Goal: Information Seeking & Learning: Learn about a topic

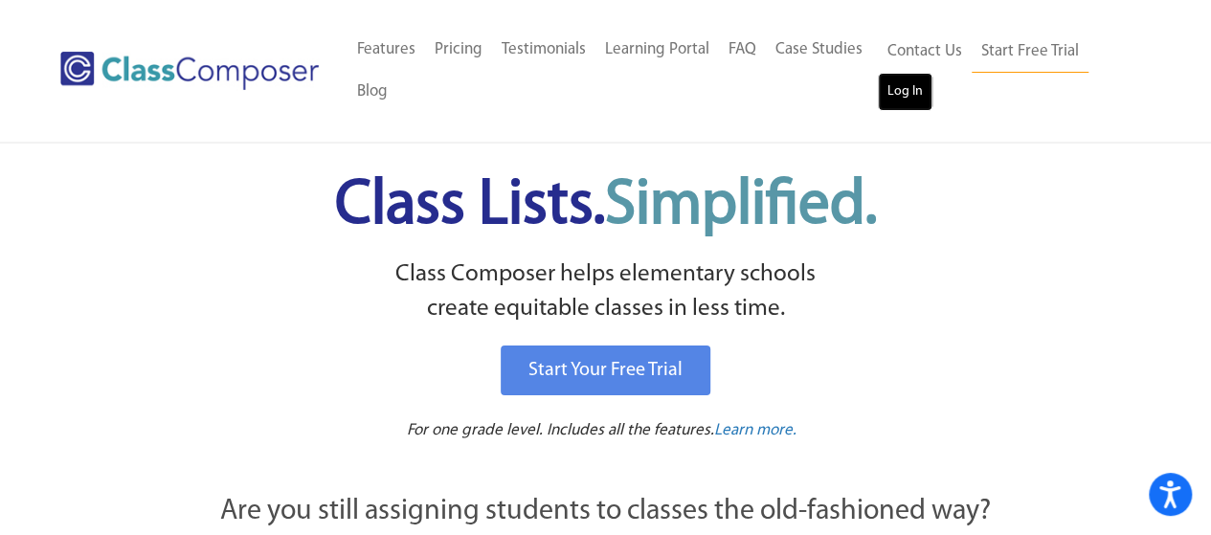
click at [905, 102] on link "Log In" at bounding box center [905, 92] width 55 height 38
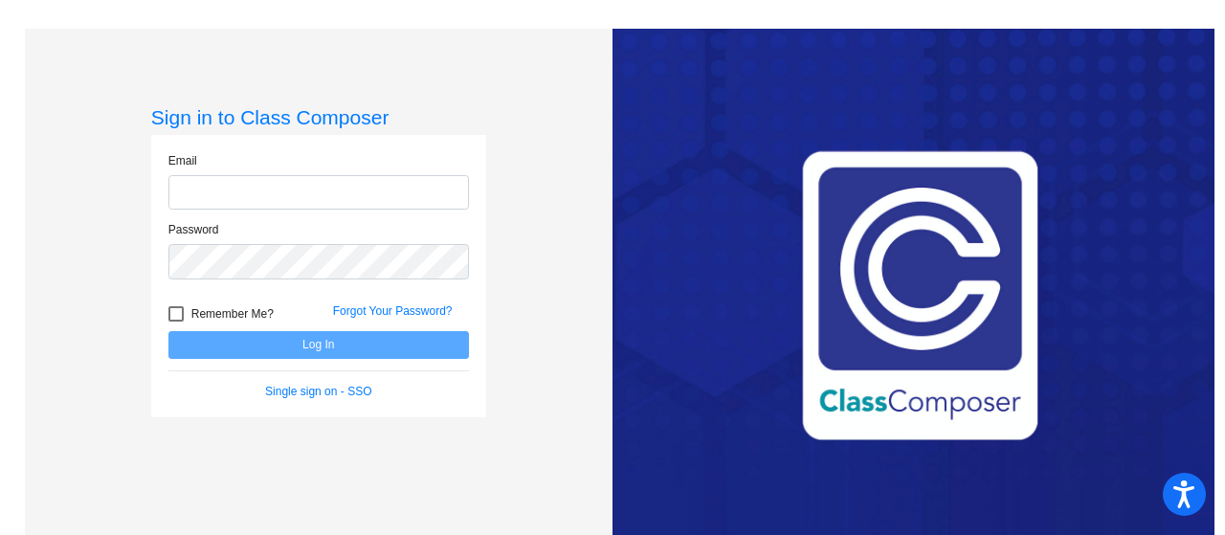
type input "[EMAIL_ADDRESS][DOMAIN_NAME]"
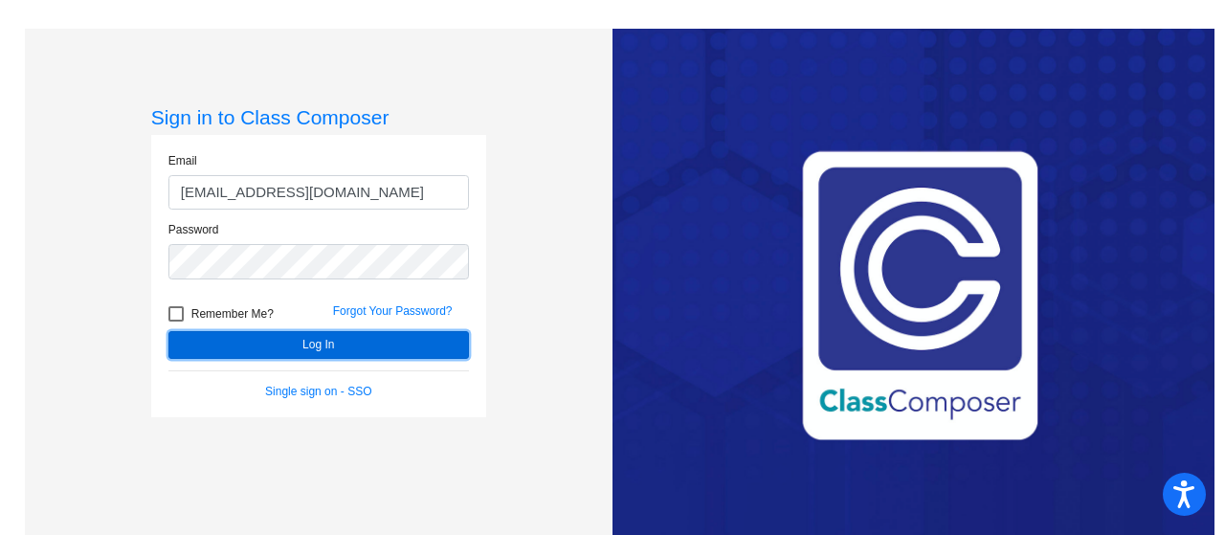
click at [296, 346] on button "Log In" at bounding box center [318, 345] width 300 height 28
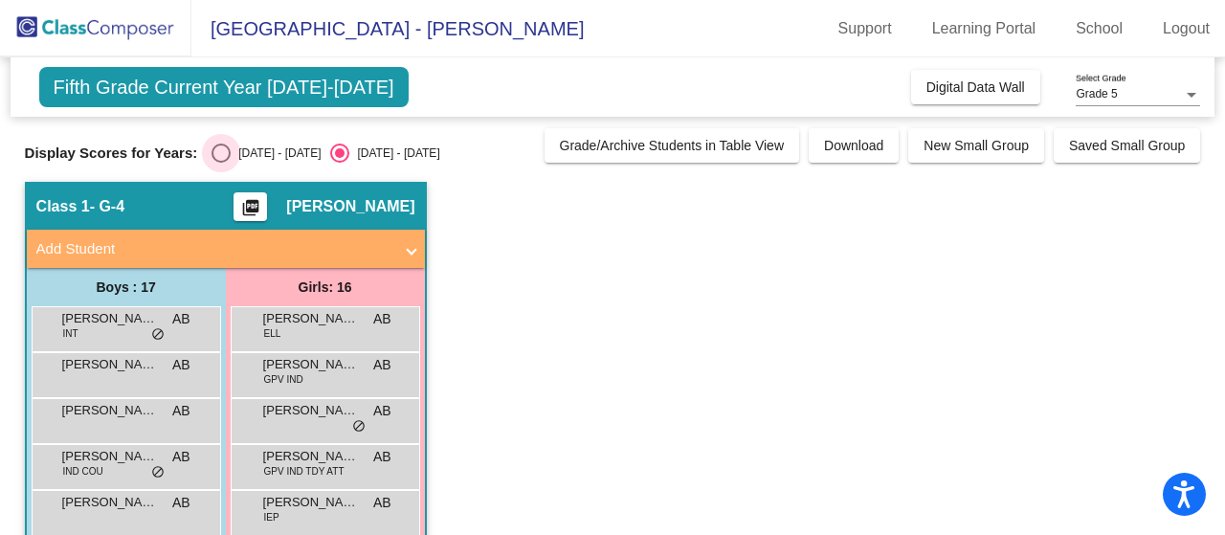
click at [226, 151] on div "Select an option" at bounding box center [220, 153] width 19 height 19
click at [221, 163] on input "[DATE] - [DATE]" at bounding box center [220, 163] width 1 height 1
radio input "true"
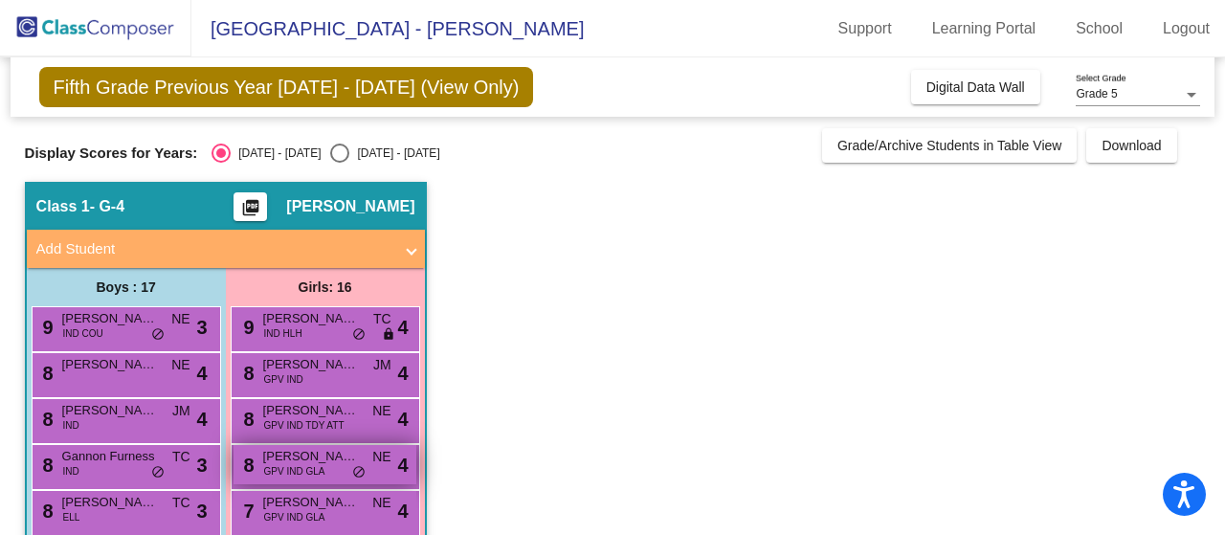
click at [331, 471] on div "8 [PERSON_NAME] GPV IND GLA NE lock do_not_disturb_alt 4" at bounding box center [325, 464] width 183 height 39
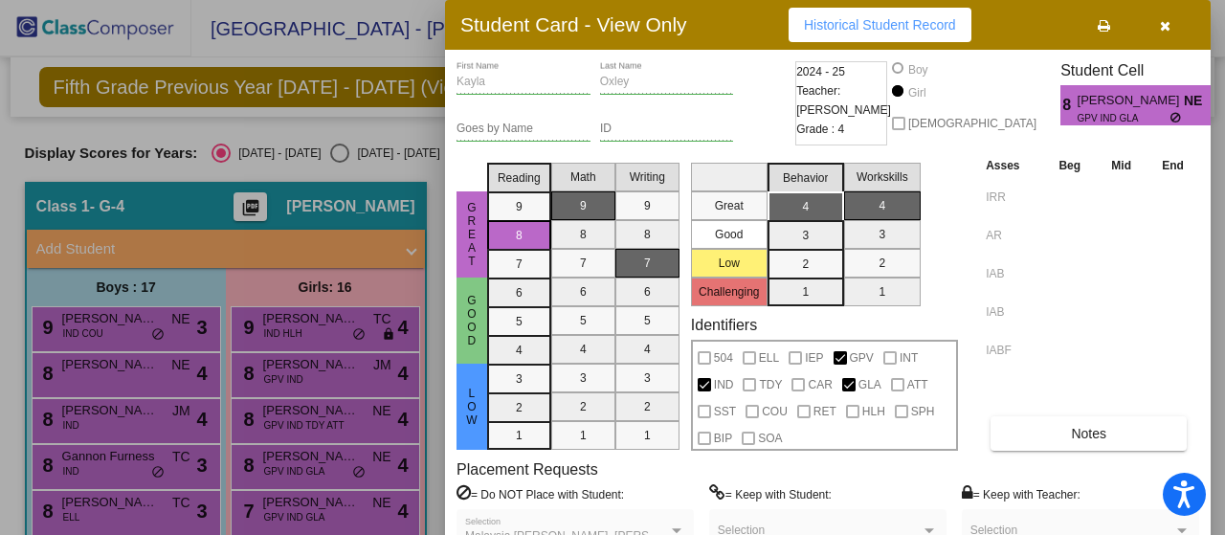
click at [884, 25] on span "Historical Student Record" at bounding box center [880, 24] width 152 height 15
drag, startPoint x: 1217, startPoint y: 102, endPoint x: 1212, endPoint y: 295, distance: 192.4
click at [1212, 295] on div at bounding box center [612, 267] width 1225 height 535
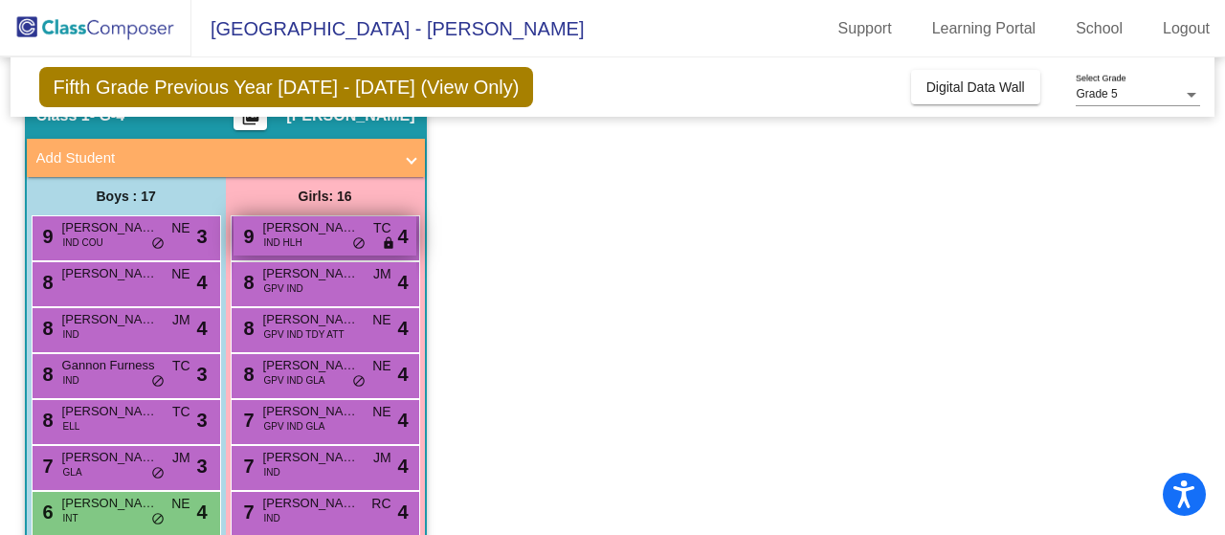
scroll to position [90, 0]
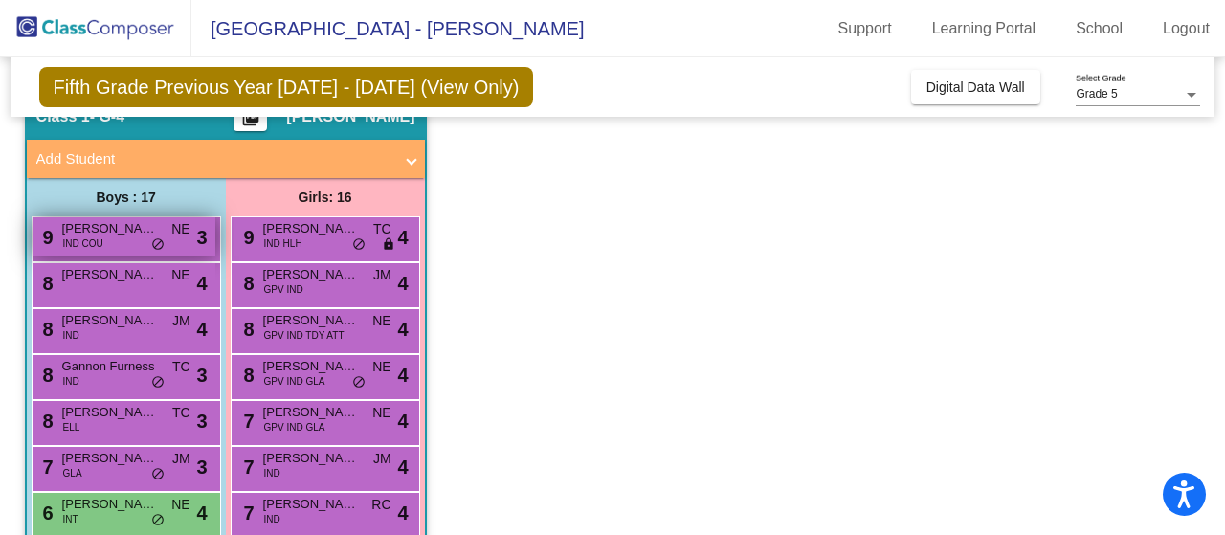
click at [133, 228] on span "[PERSON_NAME] [PERSON_NAME]" at bounding box center [110, 228] width 96 height 19
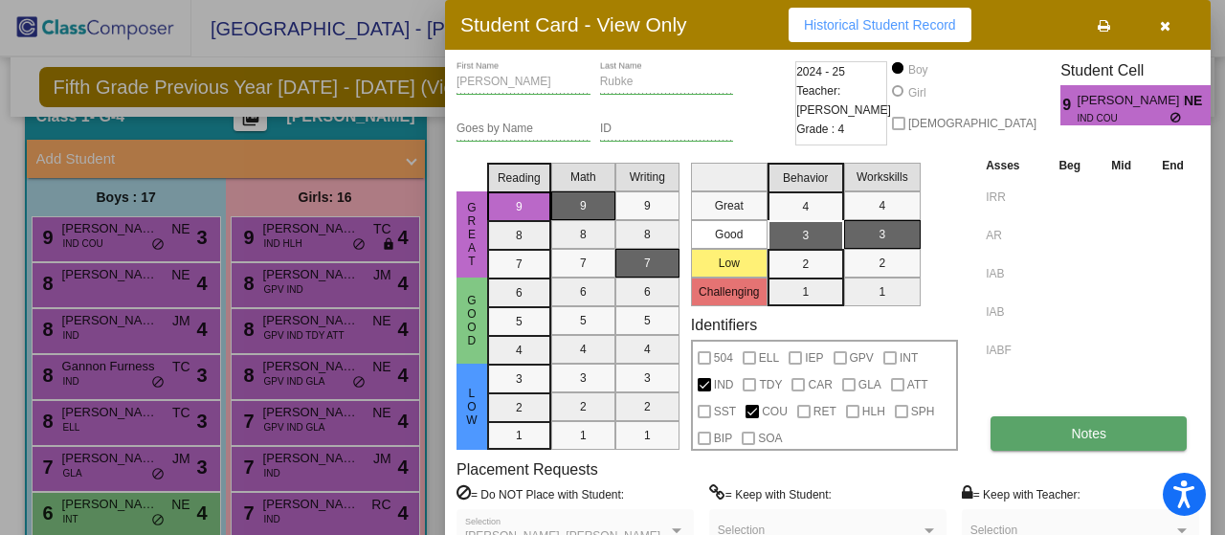
click at [1053, 444] on button "Notes" at bounding box center [1088, 433] width 196 height 34
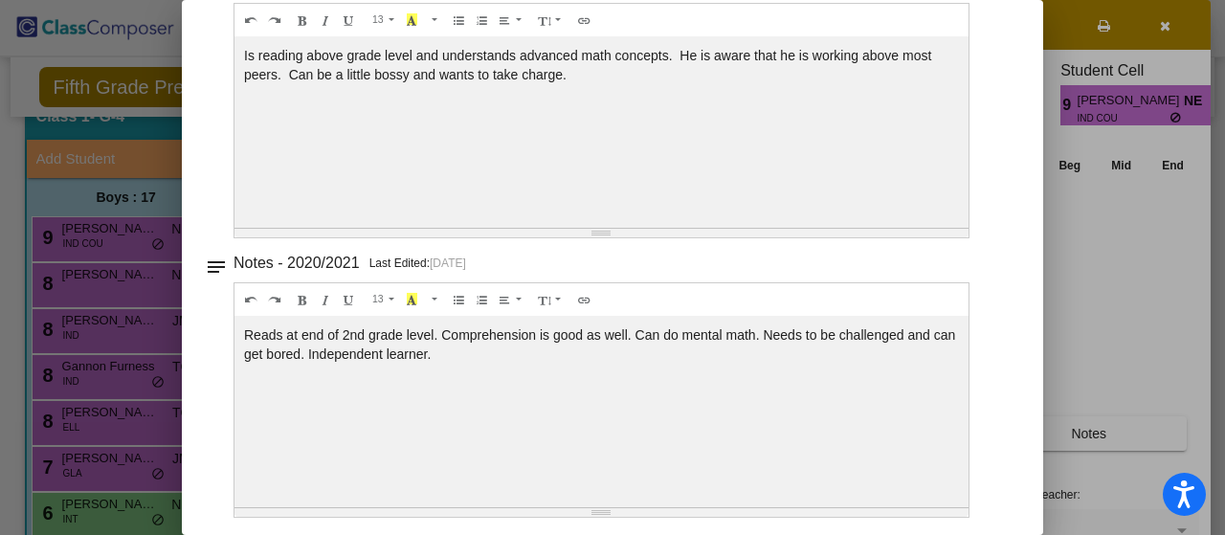
scroll to position [0, 0]
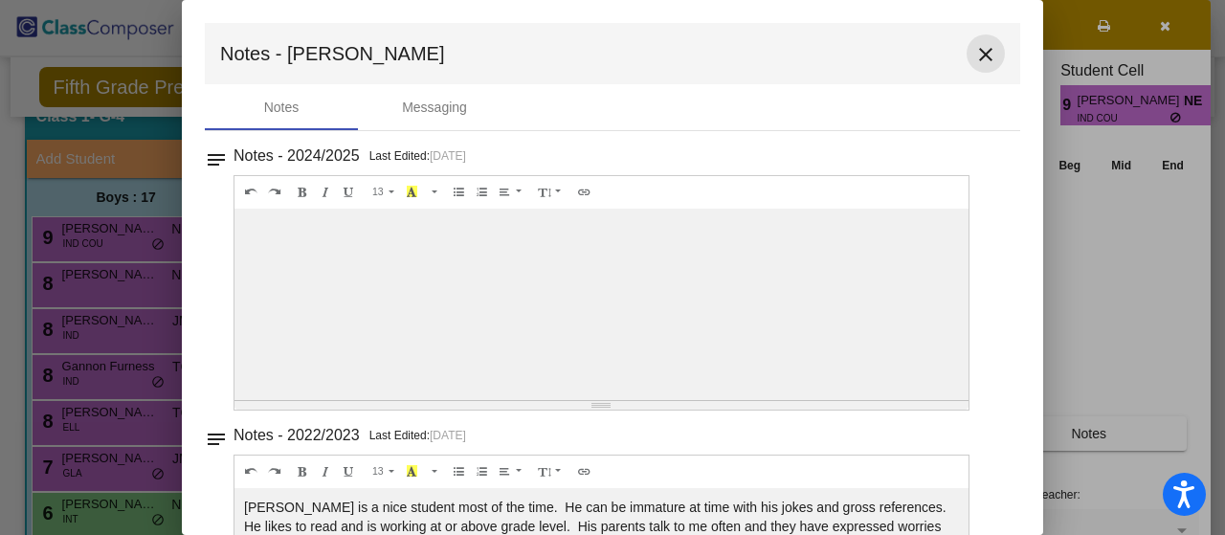
click at [974, 58] on mat-icon "close" at bounding box center [985, 54] width 23 height 23
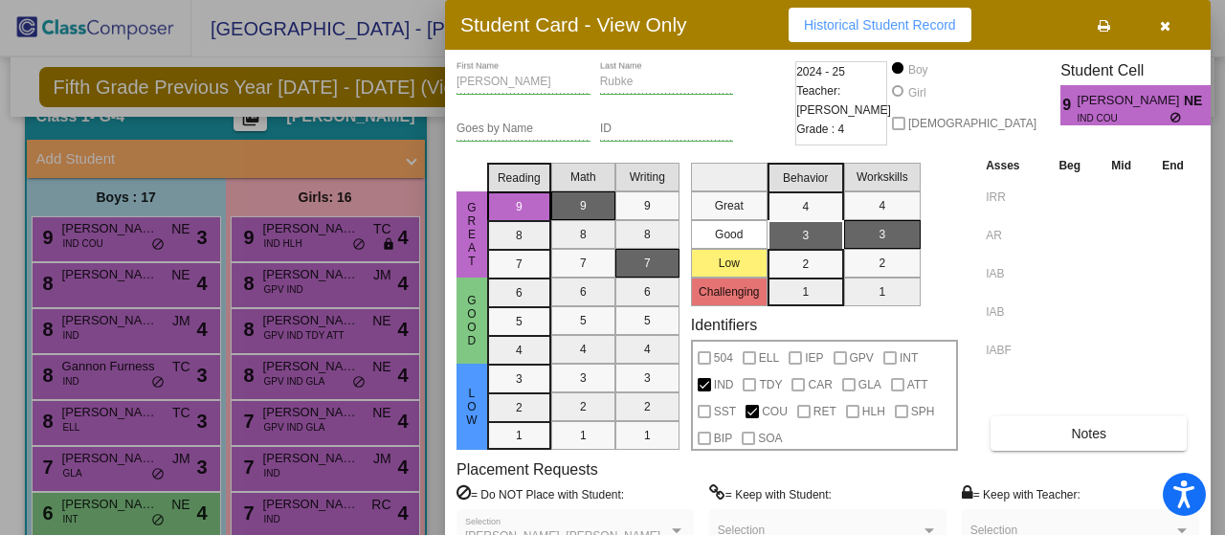
click at [1139, 106] on span "[PERSON_NAME] [PERSON_NAME]" at bounding box center [1131, 101] width 106 height 20
click at [1164, 28] on icon "button" at bounding box center [1165, 25] width 11 height 13
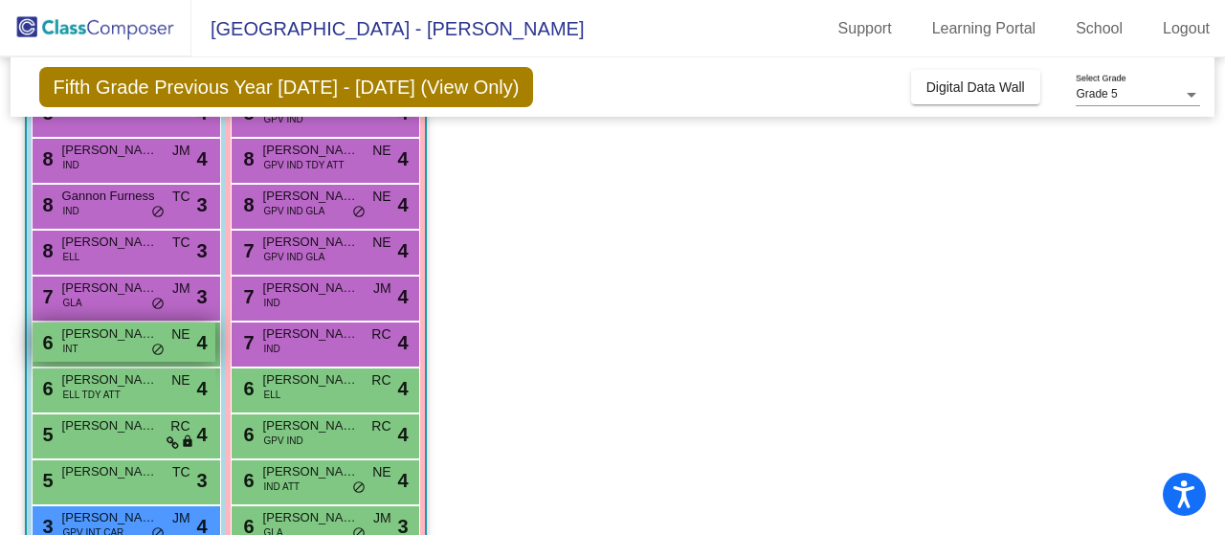
scroll to position [266, 0]
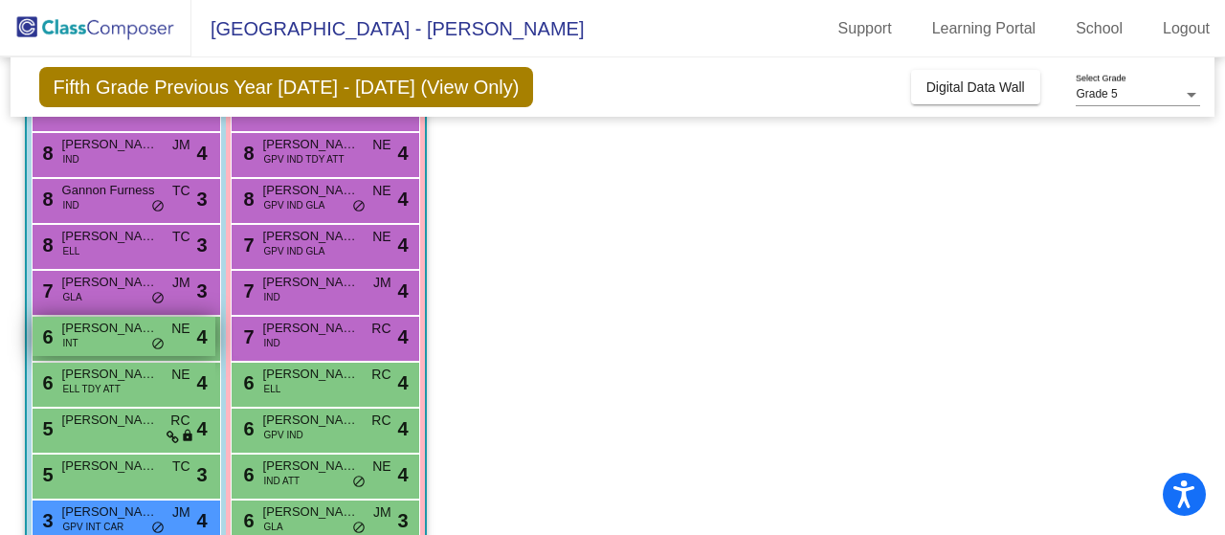
click at [149, 342] on div "6 [PERSON_NAME] INT NE lock do_not_disturb_alt 4" at bounding box center [124, 336] width 183 height 39
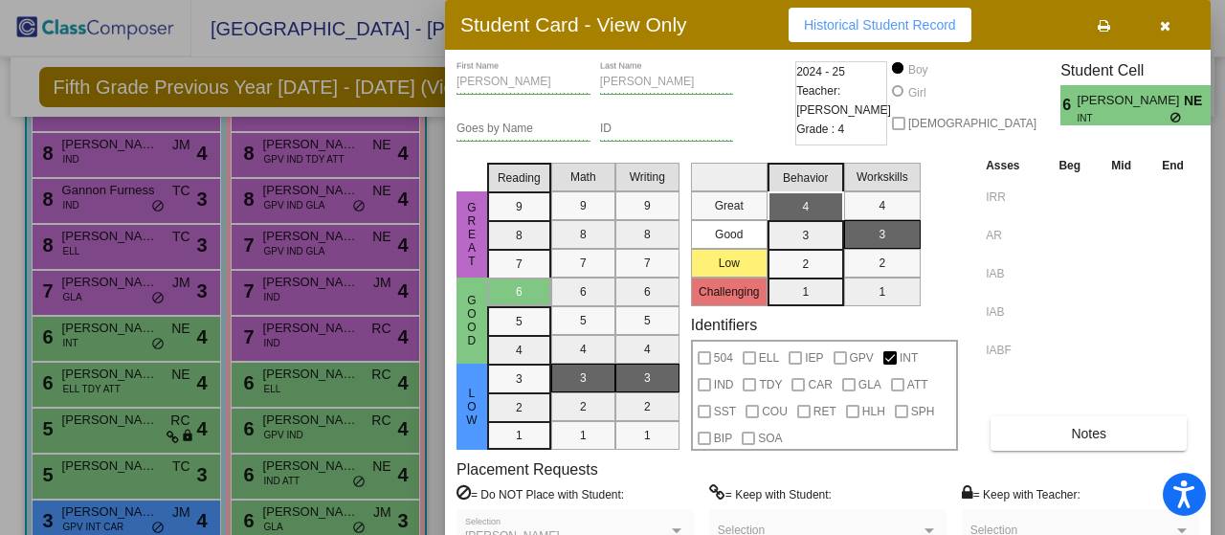
click at [841, 22] on span "Historical Student Record" at bounding box center [880, 24] width 152 height 15
click at [224, 207] on div at bounding box center [612, 267] width 1225 height 535
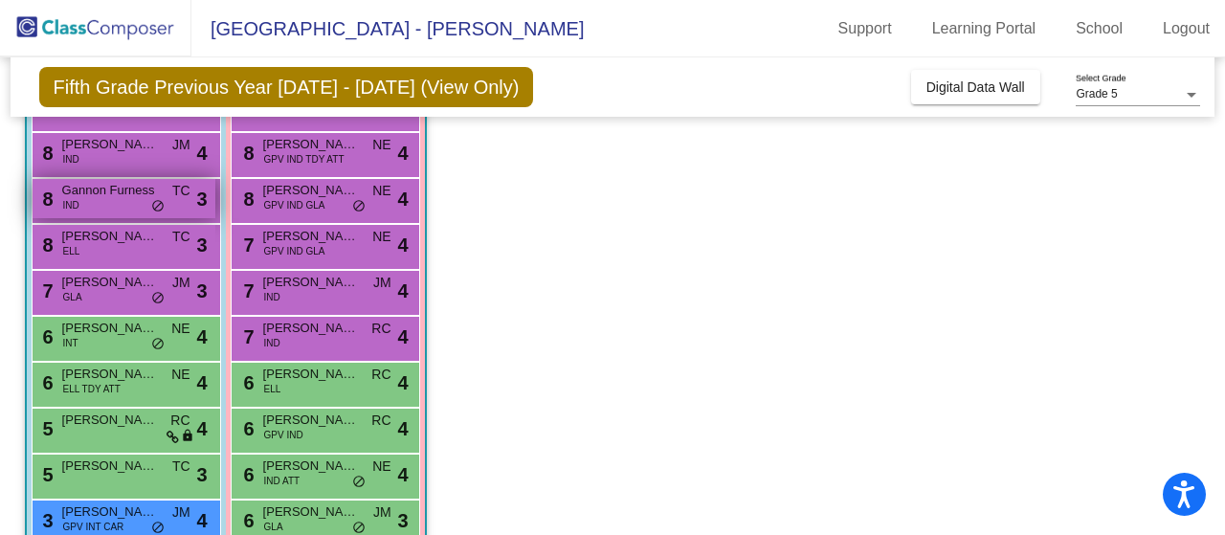
click at [113, 194] on span "Gannon Furness" at bounding box center [110, 190] width 96 height 19
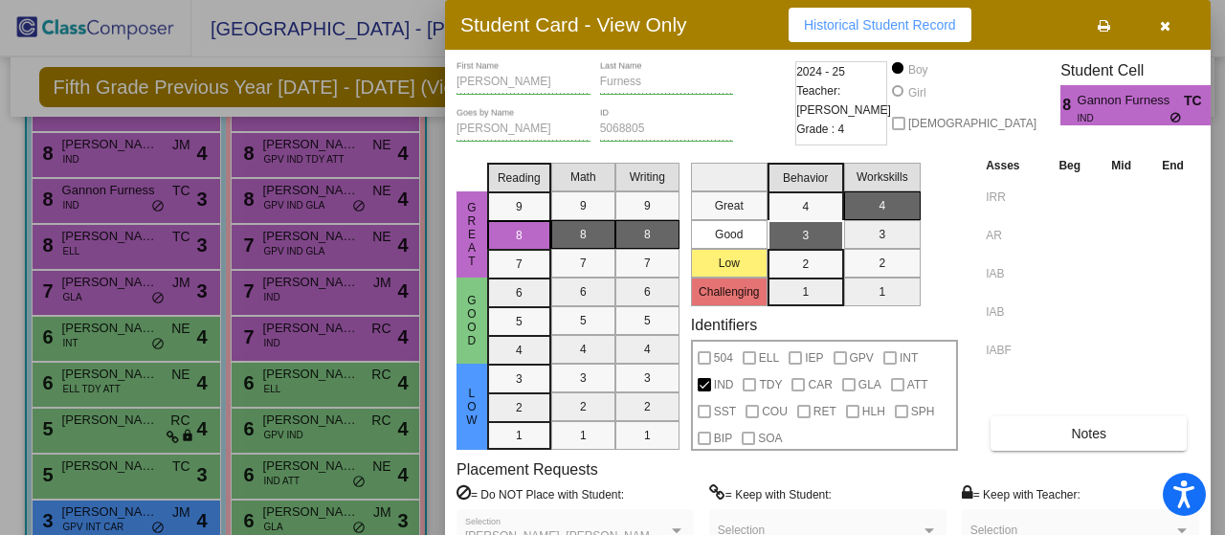
click at [819, 24] on span "Historical Student Record" at bounding box center [880, 24] width 152 height 15
click at [1164, 32] on icon "button" at bounding box center [1165, 25] width 11 height 13
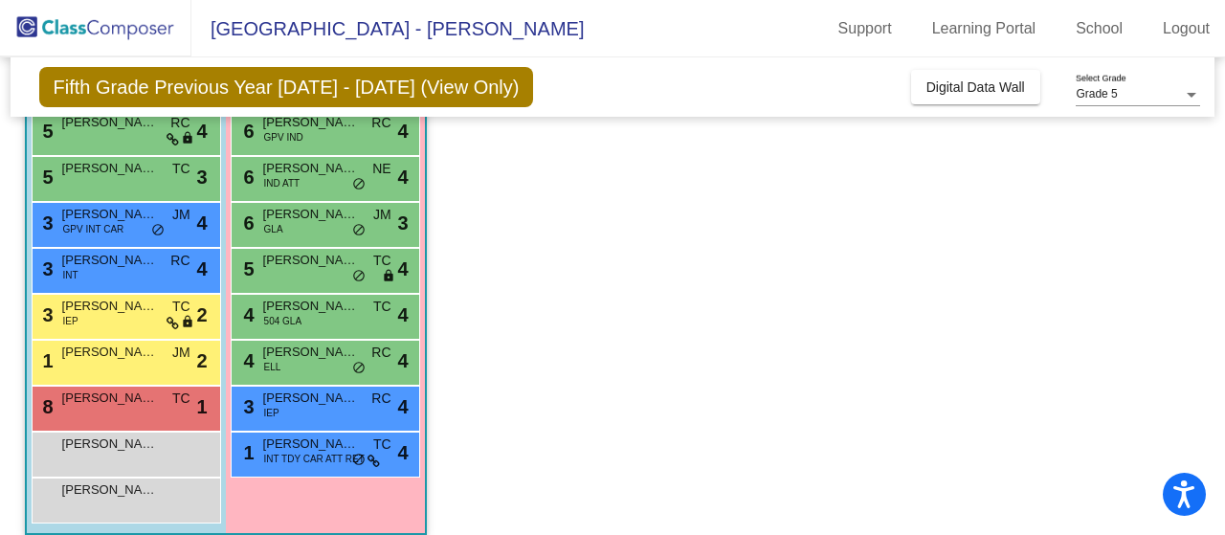
scroll to position [565, 0]
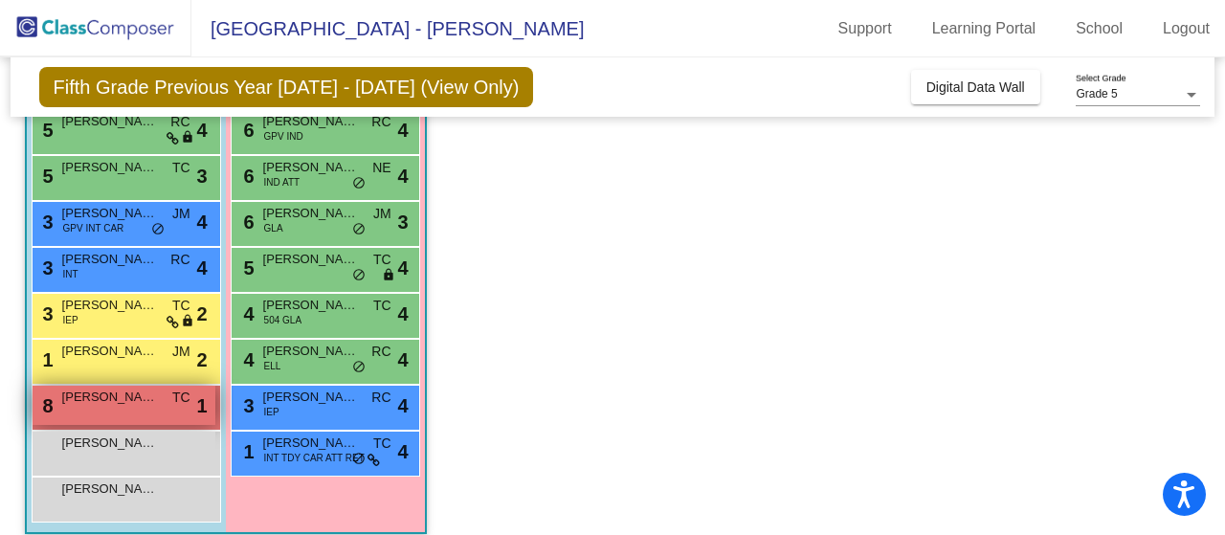
click at [136, 400] on span "[PERSON_NAME]" at bounding box center [110, 397] width 96 height 19
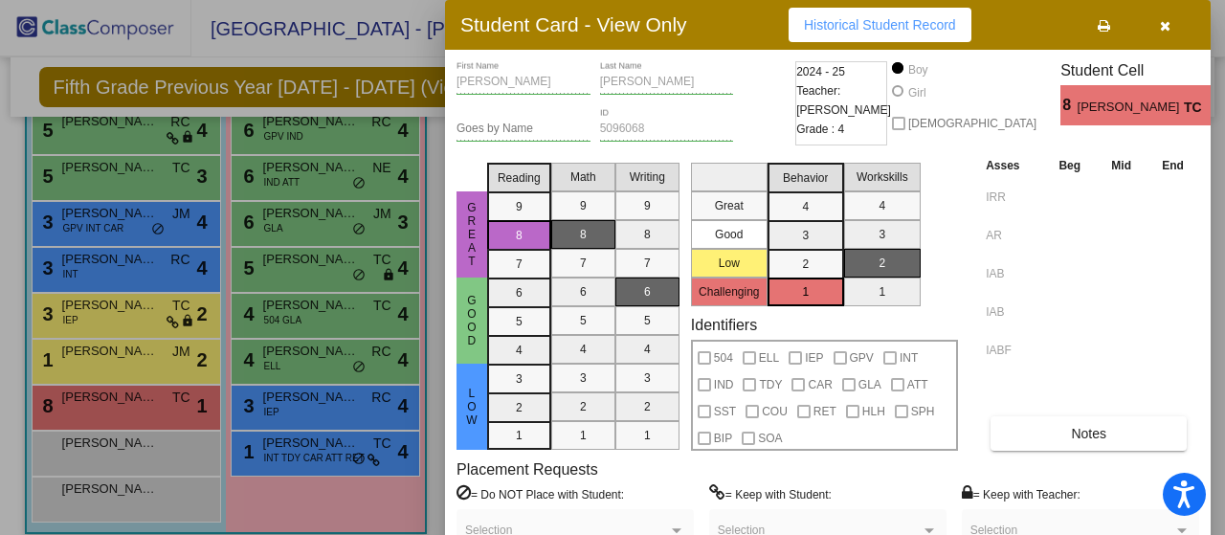
click at [862, 13] on button "Historical Student Record" at bounding box center [880, 25] width 183 height 34
click at [354, 501] on div at bounding box center [612, 267] width 1225 height 535
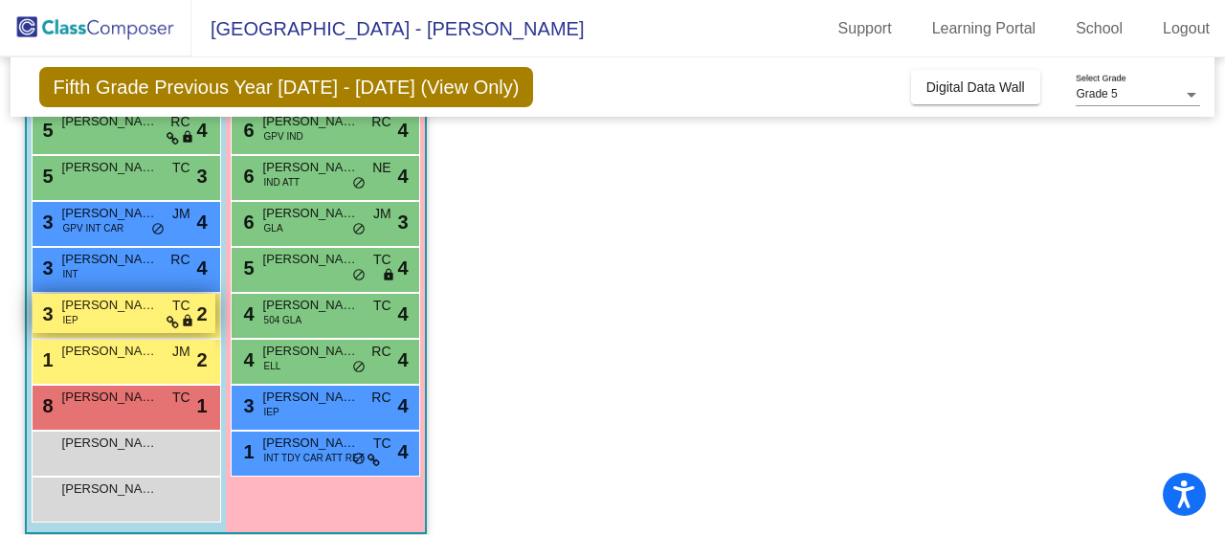
click at [130, 310] on span "[PERSON_NAME]" at bounding box center [110, 305] width 96 height 19
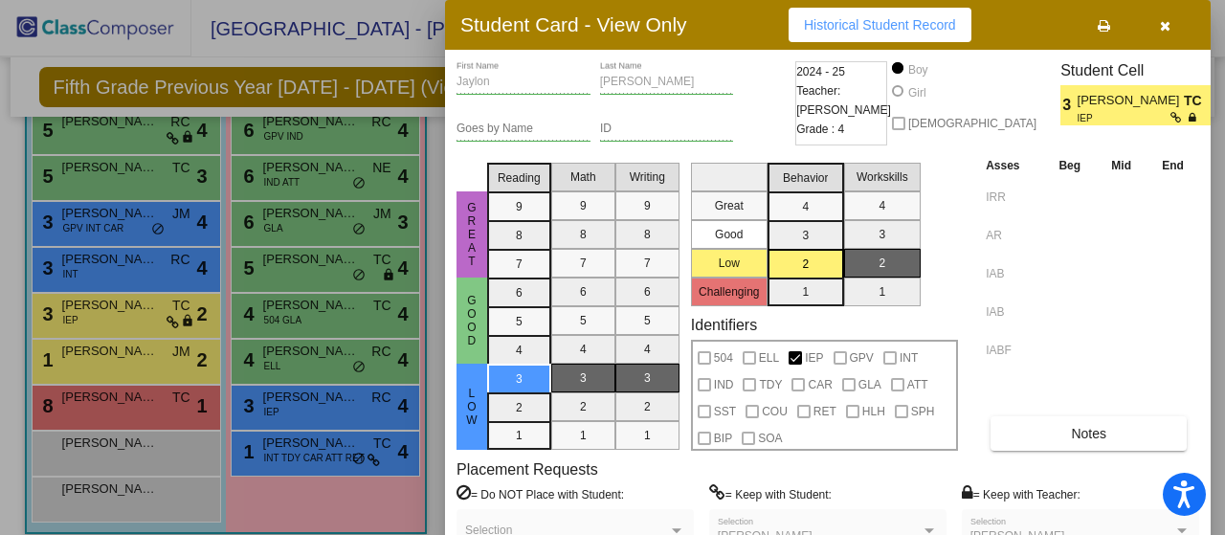
click at [859, 23] on span "Historical Student Record" at bounding box center [880, 24] width 152 height 15
click at [1163, 23] on icon "button" at bounding box center [1165, 25] width 11 height 13
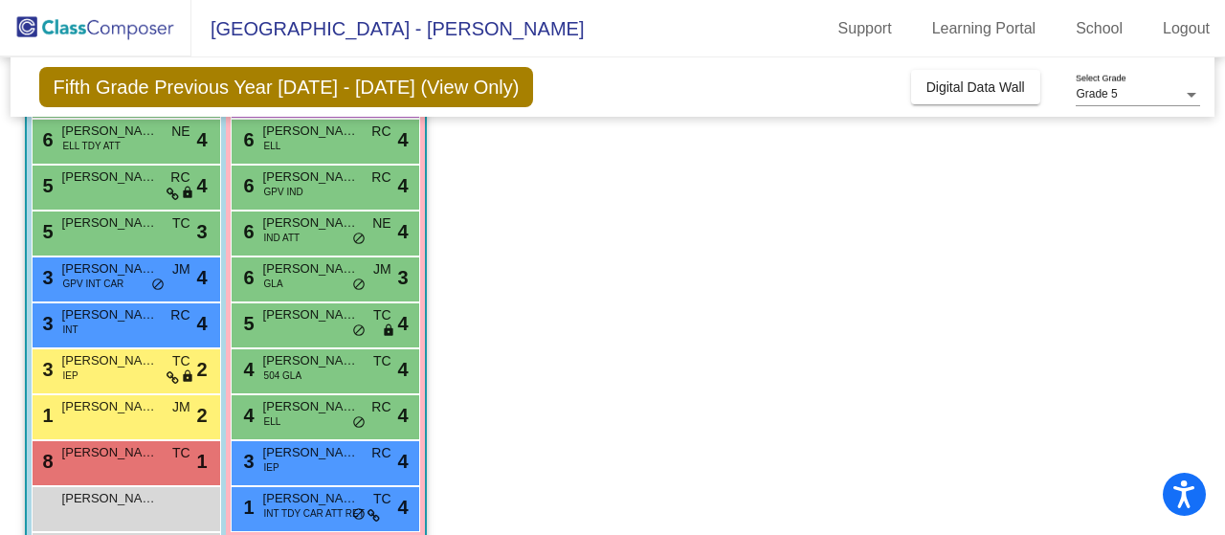
scroll to position [493, 0]
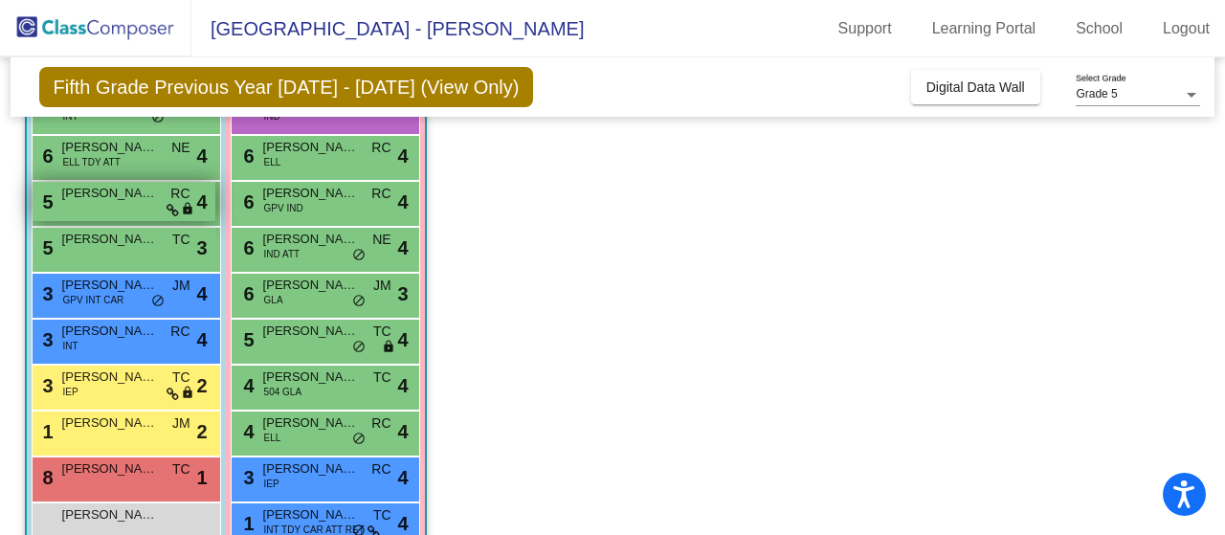
click at [126, 192] on span "[PERSON_NAME]" at bounding box center [110, 193] width 96 height 19
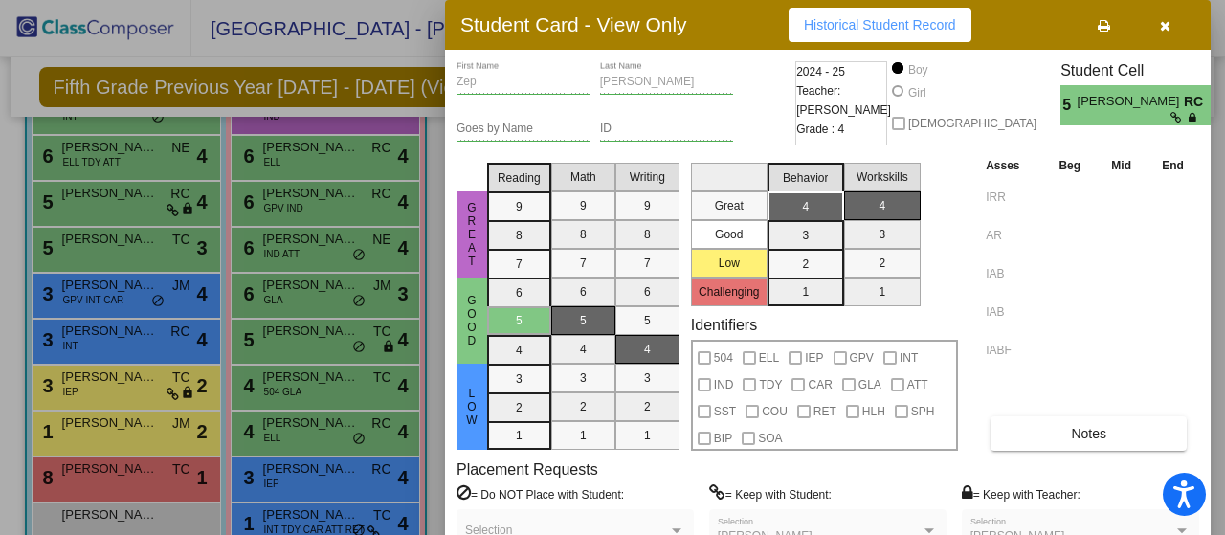
click at [890, 25] on span "Historical Student Record" at bounding box center [880, 24] width 152 height 15
click at [1164, 32] on icon "button" at bounding box center [1165, 25] width 11 height 13
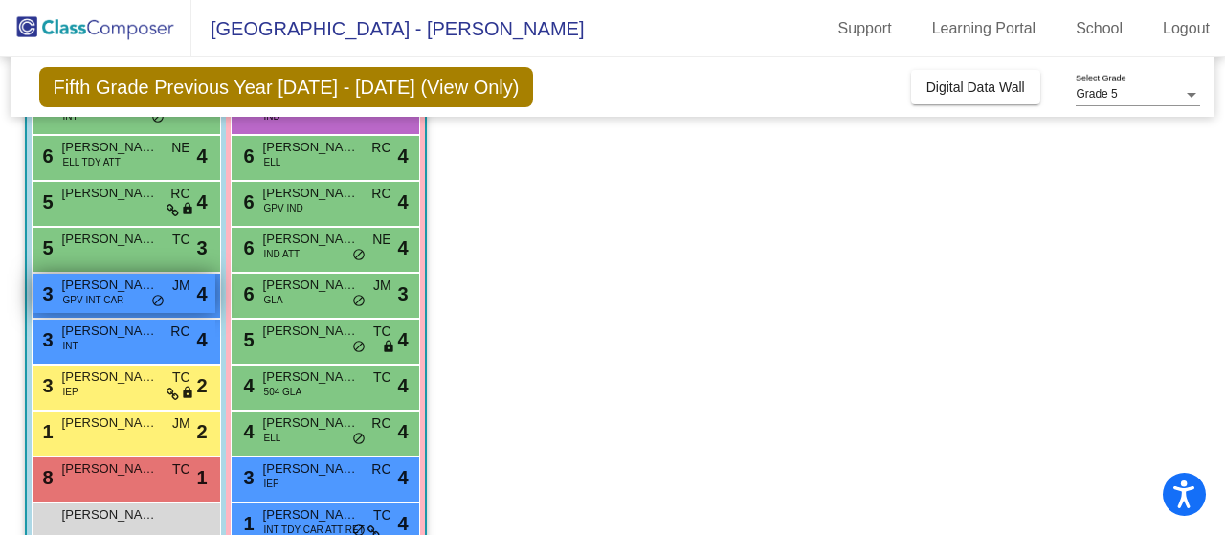
click at [113, 298] on span "GPV INT CAR" at bounding box center [93, 300] width 61 height 14
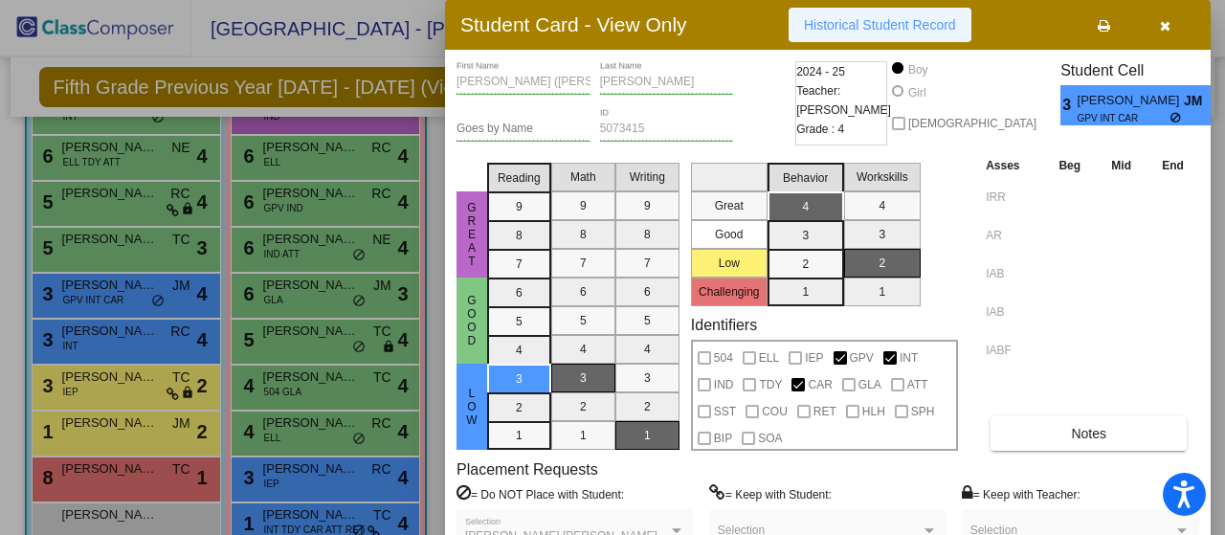
click at [923, 22] on span "Historical Student Record" at bounding box center [880, 24] width 152 height 15
click at [758, 93] on div "[PERSON_NAME] ([PERSON_NAME]) First Name [PERSON_NAME] Last Name" at bounding box center [623, 84] width 334 height 47
click at [1160, 22] on icon "button" at bounding box center [1165, 25] width 11 height 13
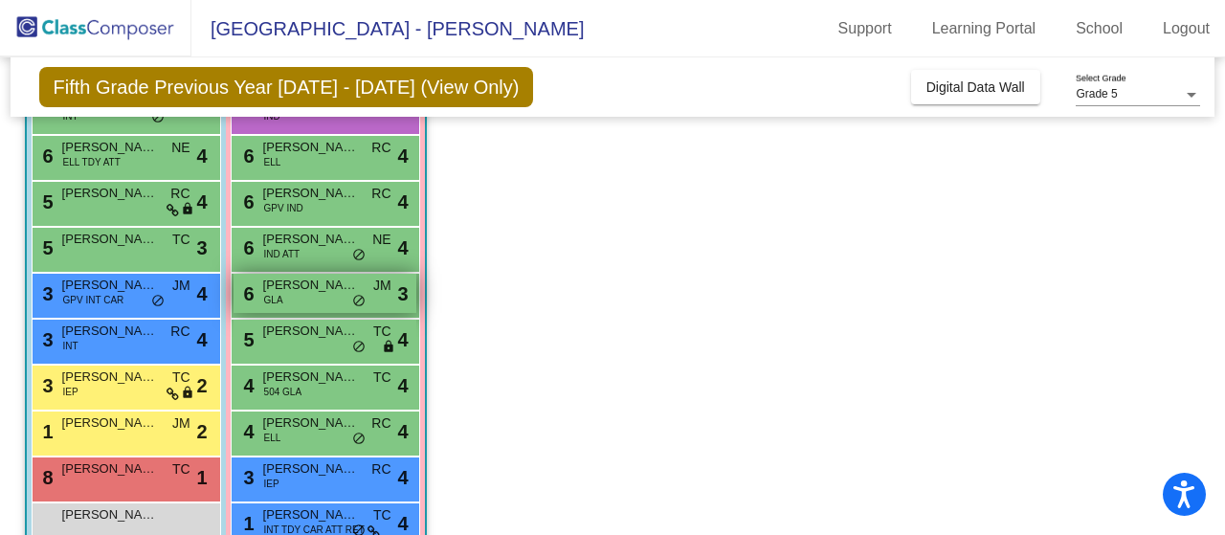
click at [325, 296] on div "6 [PERSON_NAME] GLA JM lock do_not_disturb_alt 3" at bounding box center [325, 293] width 183 height 39
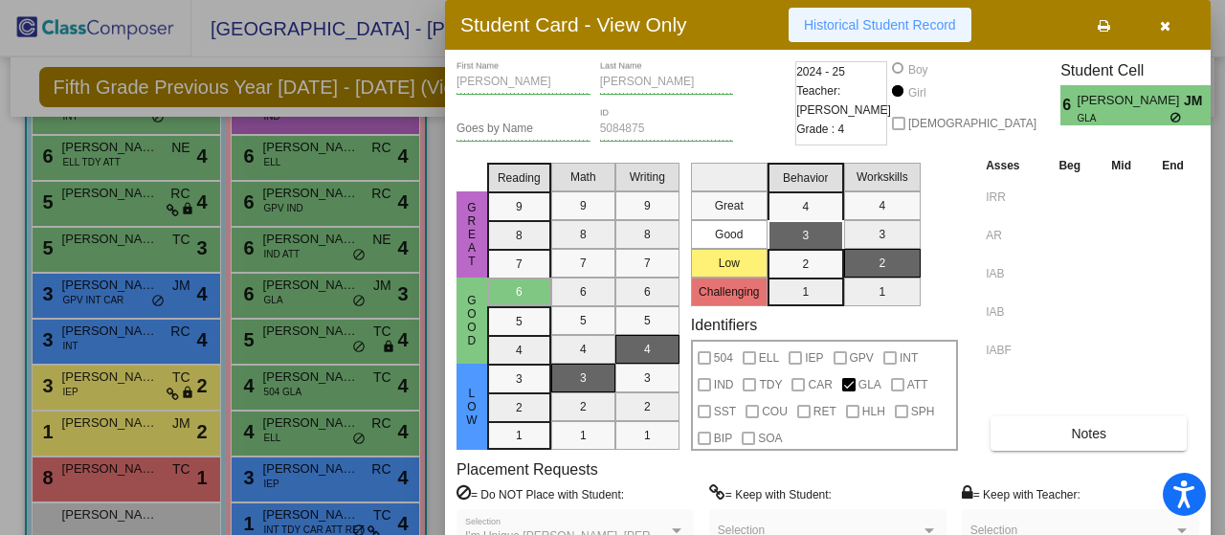
click at [871, 18] on span "Historical Student Record" at bounding box center [880, 24] width 152 height 15
click at [331, 250] on div at bounding box center [612, 267] width 1225 height 535
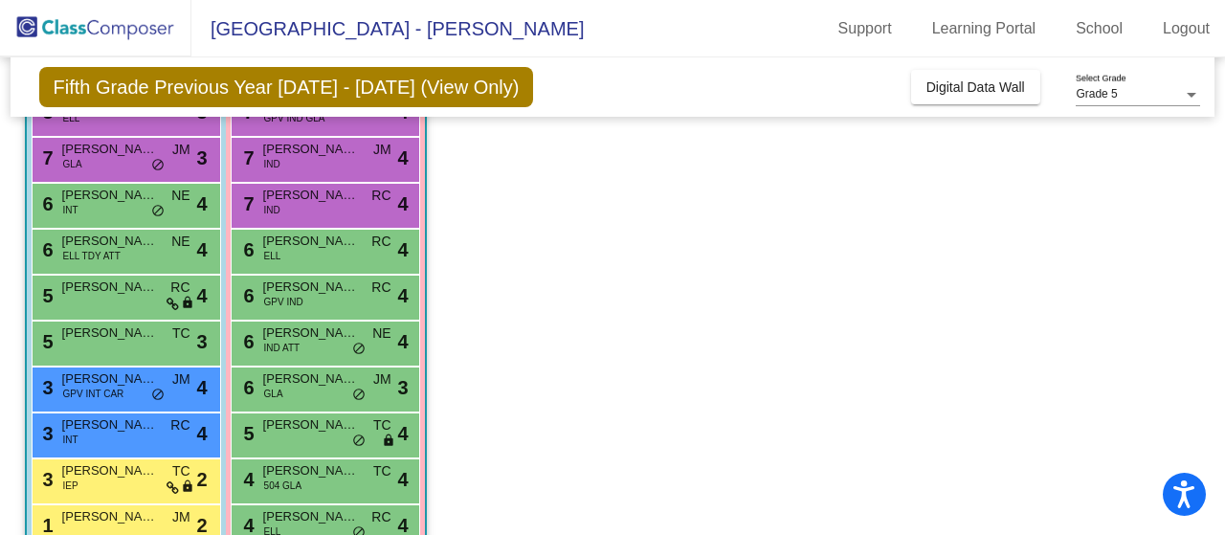
scroll to position [401, 0]
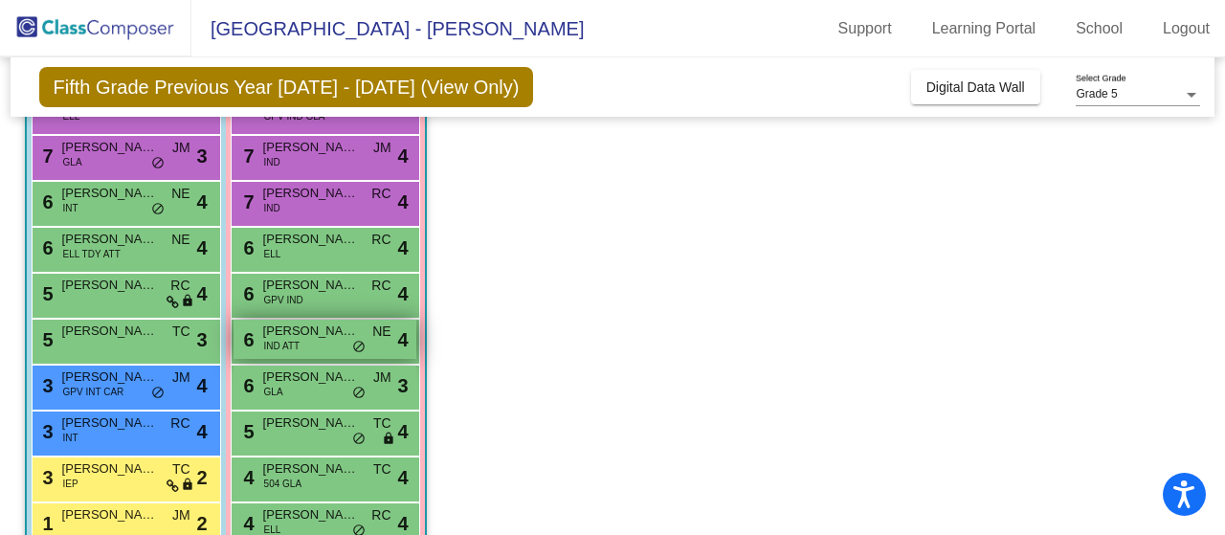
click at [322, 344] on div "6 [PERSON_NAME] IND ATT NE lock do_not_disturb_alt 4" at bounding box center [325, 339] width 183 height 39
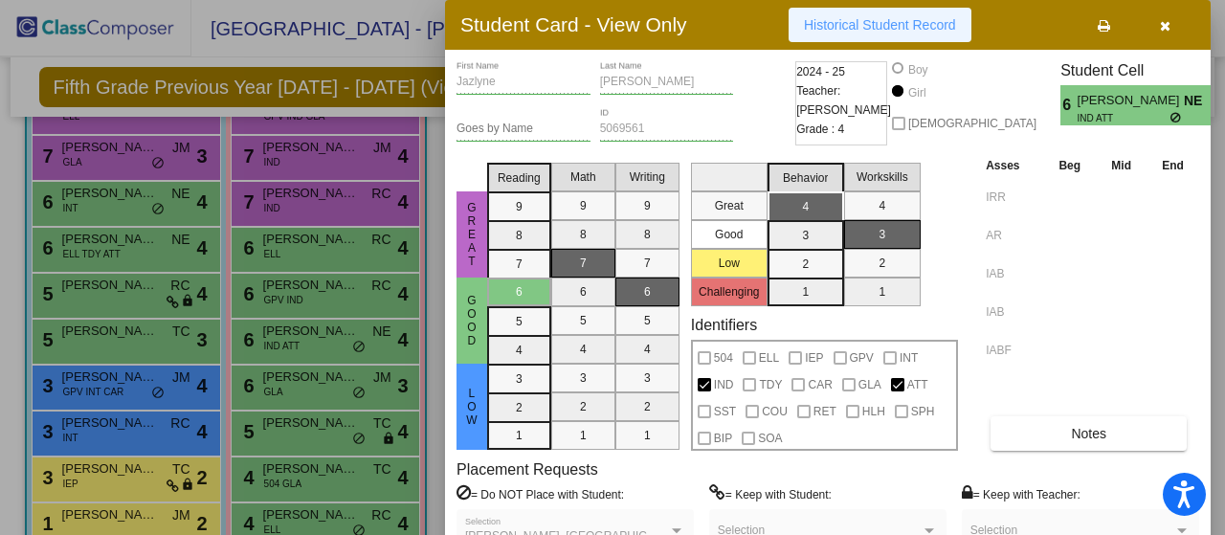
click at [855, 27] on span "Historical Student Record" at bounding box center [880, 24] width 152 height 15
click at [1158, 22] on button "button" at bounding box center [1164, 25] width 61 height 34
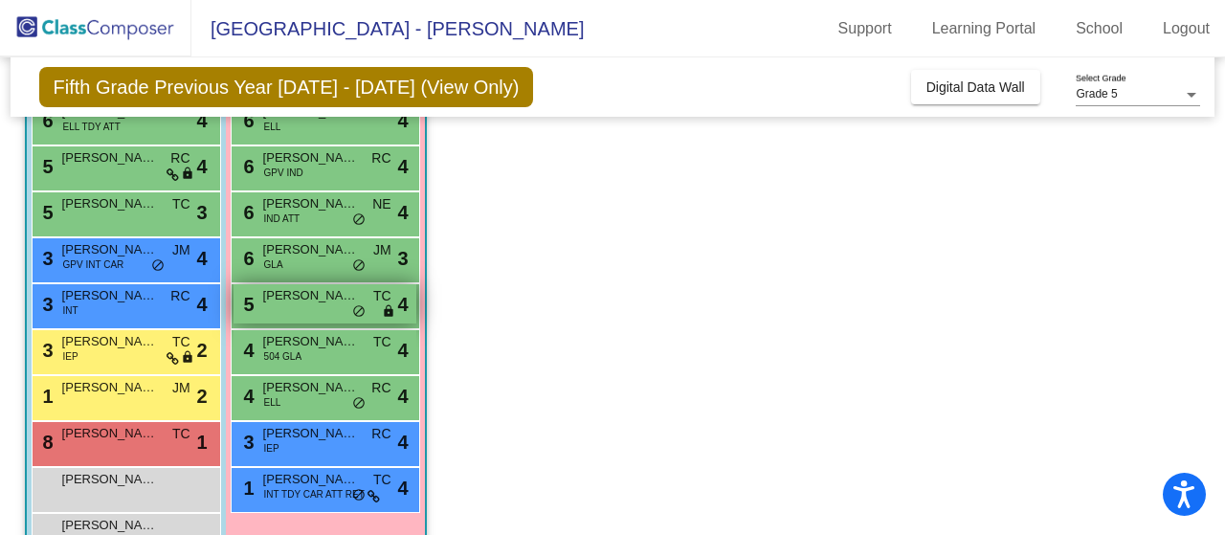
scroll to position [582, 0]
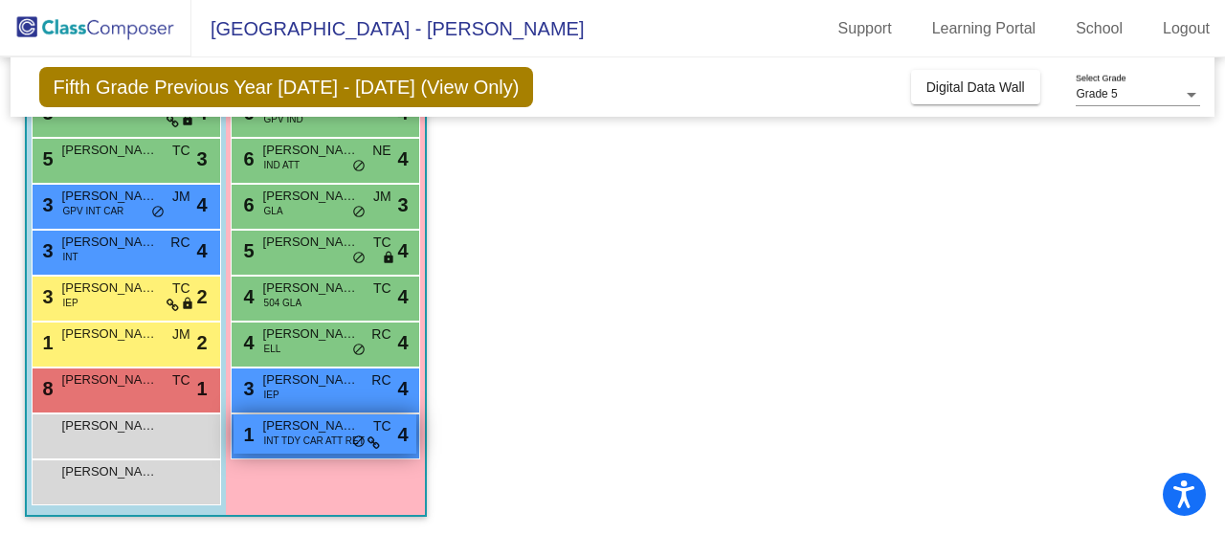
click at [310, 443] on span "INT TDY CAR ATT RET" at bounding box center [314, 441] width 100 height 14
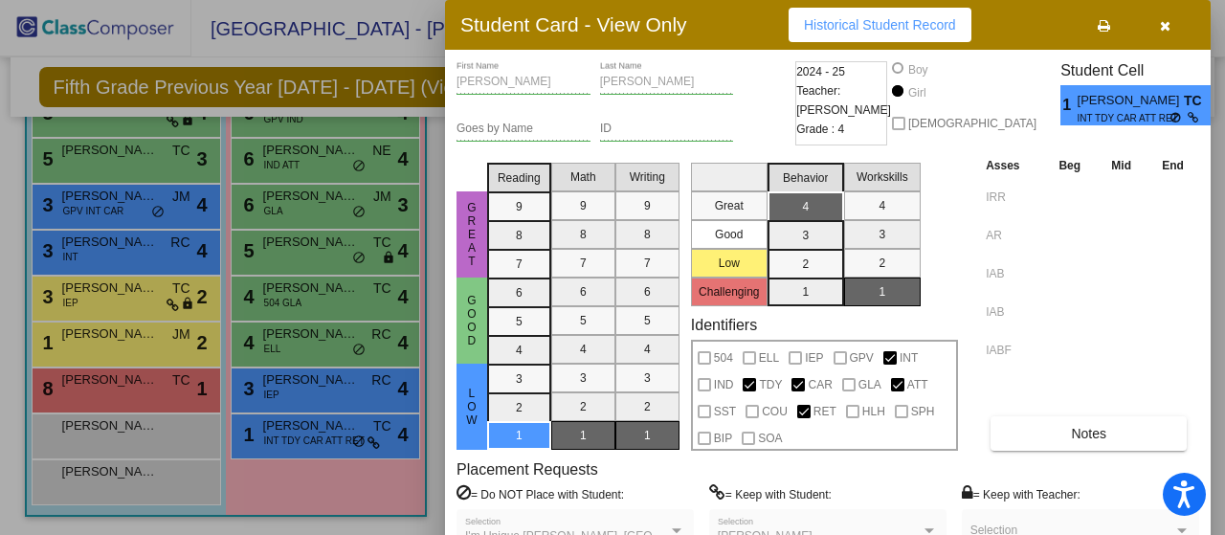
click at [895, 24] on span "Historical Student Record" at bounding box center [880, 24] width 152 height 15
click at [1165, 30] on icon "button" at bounding box center [1165, 25] width 11 height 13
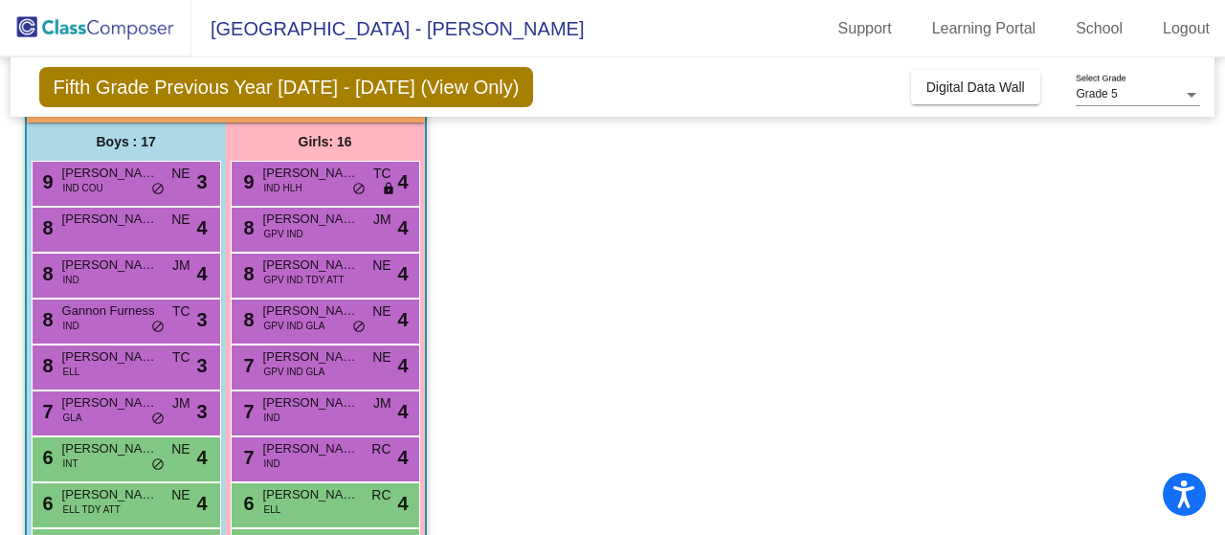
scroll to position [19, 0]
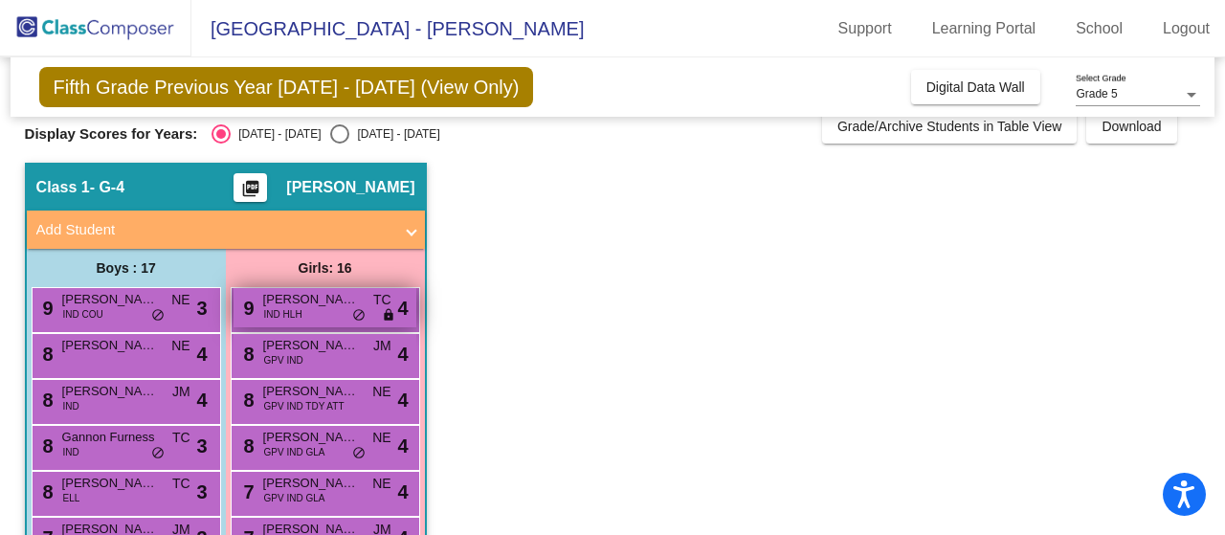
click at [331, 305] on span "[PERSON_NAME]" at bounding box center [311, 299] width 96 height 19
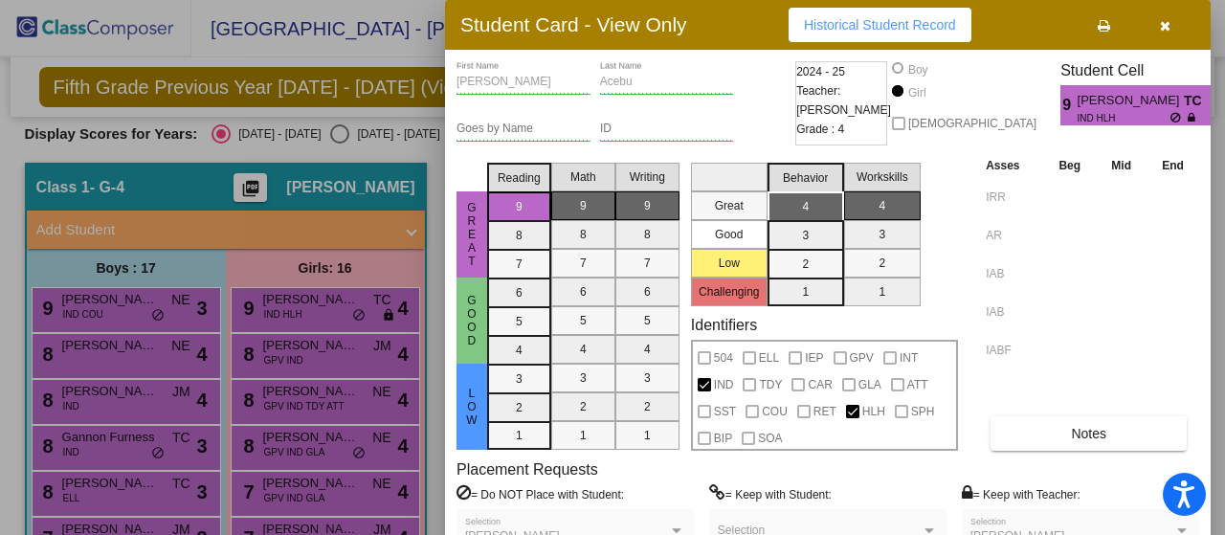
click at [853, 30] on span "Historical Student Record" at bounding box center [880, 24] width 152 height 15
click at [1170, 27] on button "button" at bounding box center [1164, 25] width 61 height 34
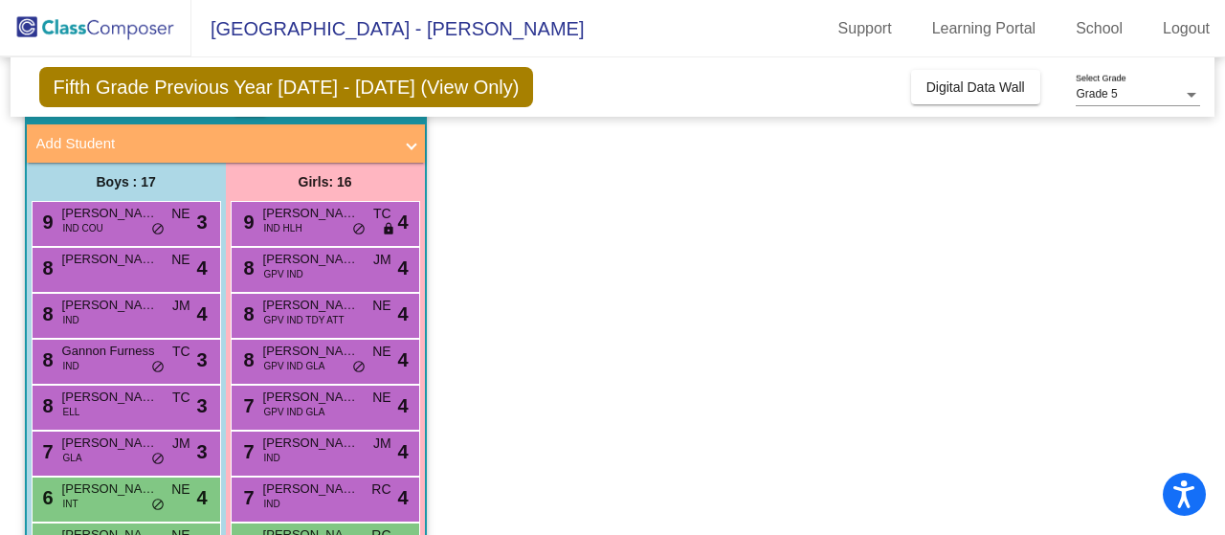
scroll to position [105, 0]
click at [117, 214] on span "[PERSON_NAME] [PERSON_NAME]" at bounding box center [110, 213] width 96 height 19
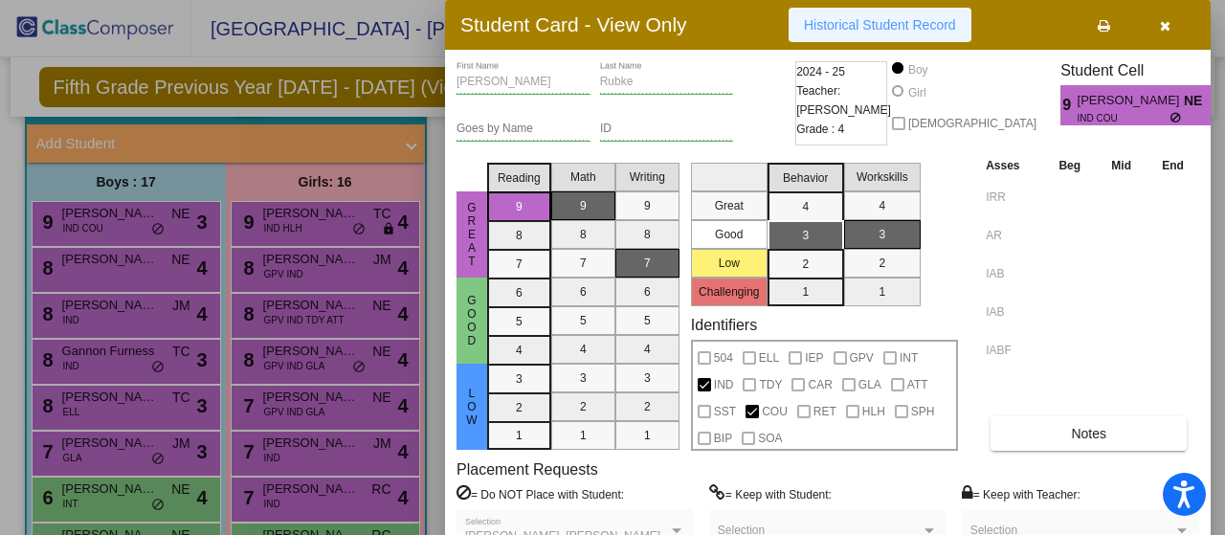
click at [844, 17] on span "Historical Student Record" at bounding box center [880, 24] width 152 height 15
